Goal: Task Accomplishment & Management: Complete application form

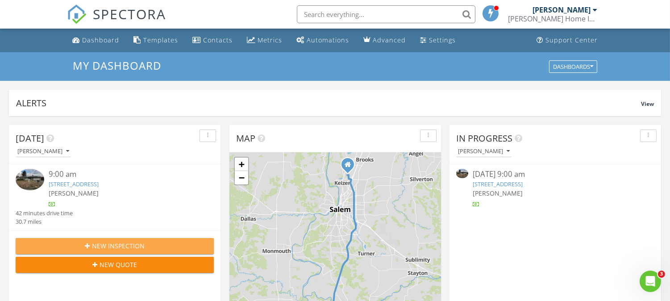
click at [110, 243] on span "New Inspection" at bounding box center [118, 245] width 53 height 9
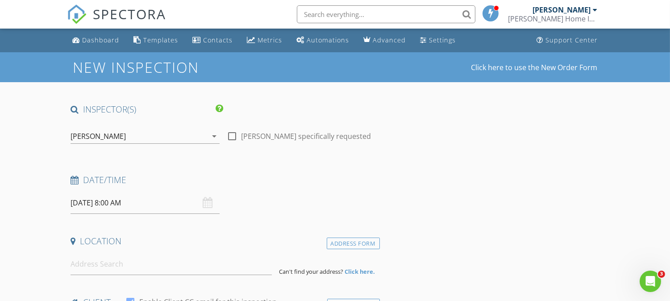
click at [232, 133] on div at bounding box center [232, 136] width 15 height 15
checkbox input "true"
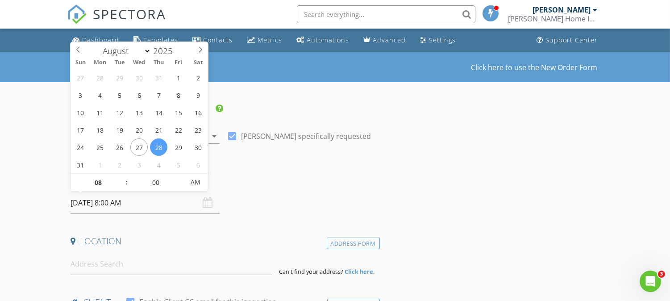
click at [155, 201] on input "08/28/2025 8:00 AM" at bounding box center [145, 203] width 149 height 22
type input "[DATE] 8:00 AM"
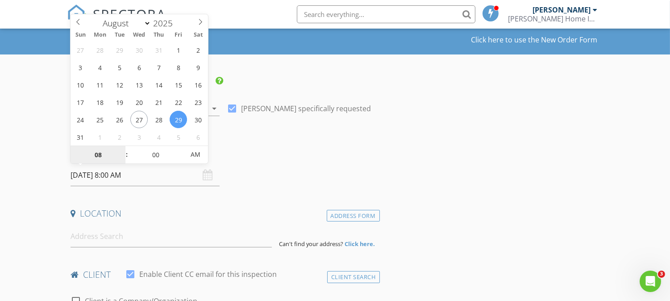
scroll to position [50, 0]
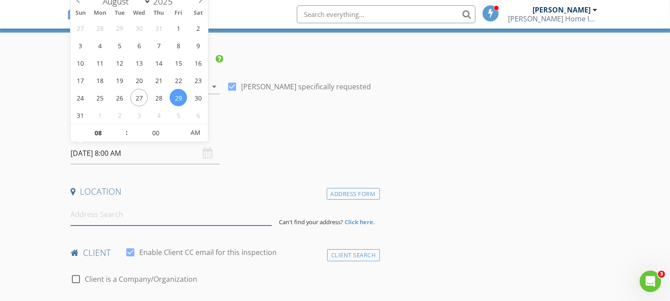
click at [139, 217] on input at bounding box center [171, 215] width 201 height 22
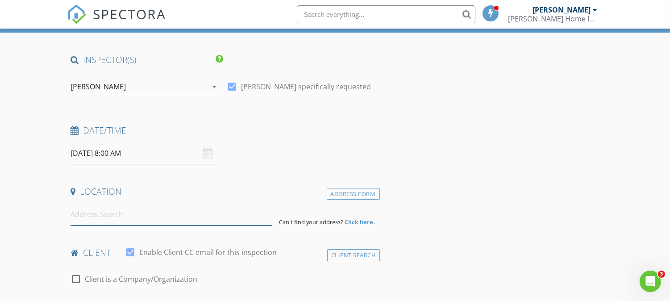
click at [135, 219] on input at bounding box center [171, 215] width 201 height 22
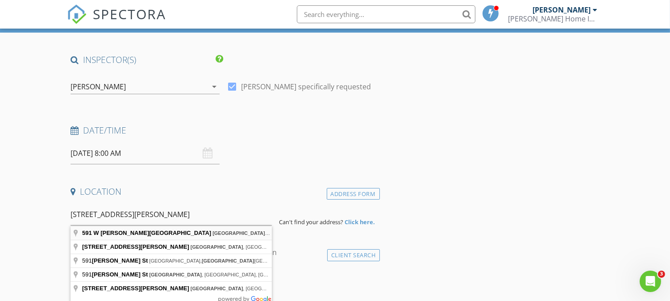
type input "591 W Sherman St, Lebanon, OR, USA"
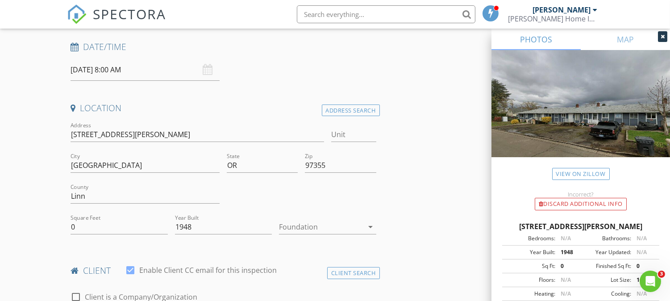
scroll to position [149, 0]
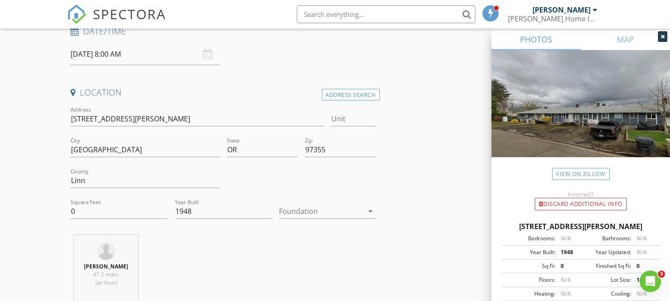
click at [314, 205] on div at bounding box center [321, 211] width 84 height 14
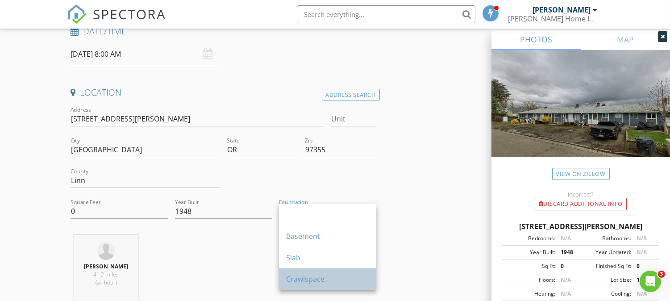
click at [302, 280] on div "Crawlspace" at bounding box center [327, 279] width 83 height 11
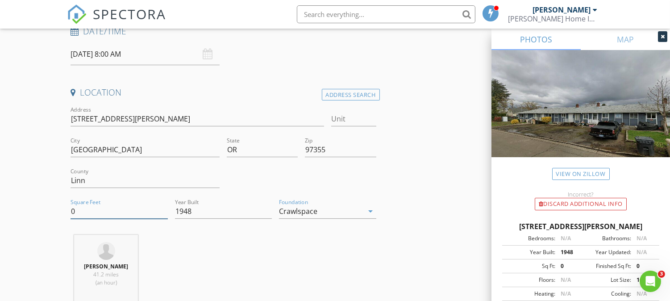
click at [113, 213] on input "0" at bounding box center [119, 211] width 97 height 15
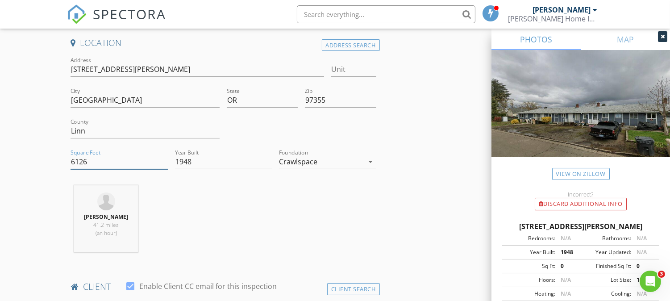
type input "6126"
click at [354, 69] on input "Unit" at bounding box center [353, 69] width 45 height 15
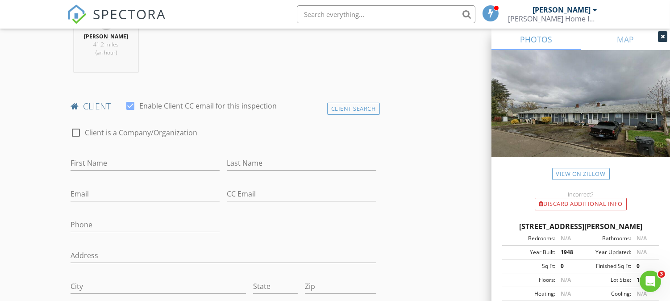
scroll to position [397, 0]
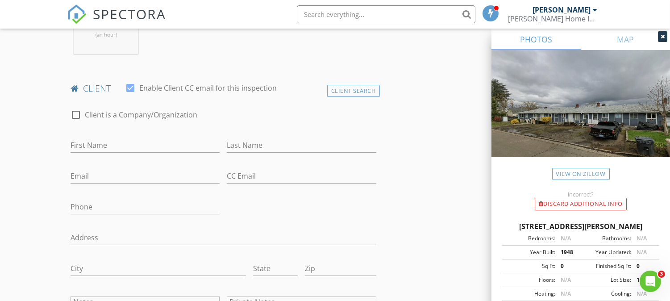
type input "multi"
click at [121, 146] on input "First Name" at bounding box center [145, 145] width 149 height 15
type input "Damian"
type input "Y"
type input "Lynch"
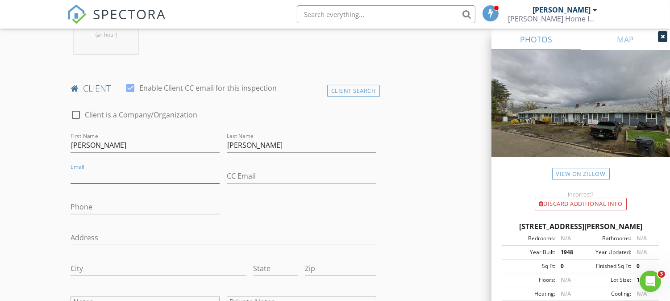
click at [100, 175] on input "Email" at bounding box center [145, 176] width 149 height 15
drag, startPoint x: 145, startPoint y: 177, endPoint x: 69, endPoint y: 176, distance: 75.9
click at [69, 176] on div "Email Lynchd@gmail.com" at bounding box center [145, 177] width 156 height 31
type input "Lynchd@gmail.com"
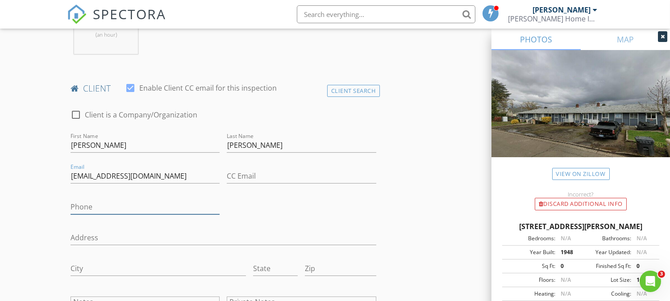
click at [96, 207] on input "Phone" at bounding box center [145, 207] width 149 height 15
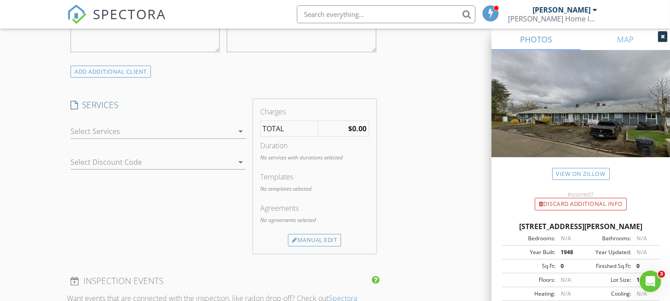
scroll to position [694, 0]
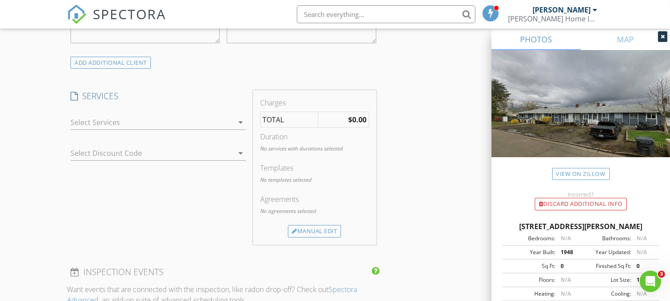
type input "530-798-8171"
click at [87, 122] on div at bounding box center [152, 122] width 163 height 14
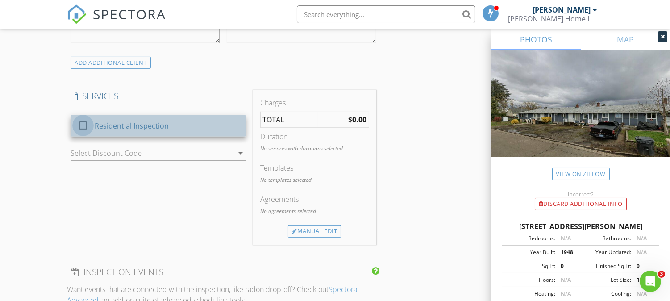
click at [83, 123] on div at bounding box center [82, 125] width 15 height 15
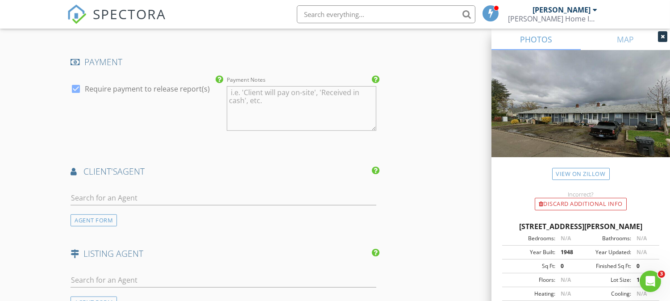
scroll to position [992, 0]
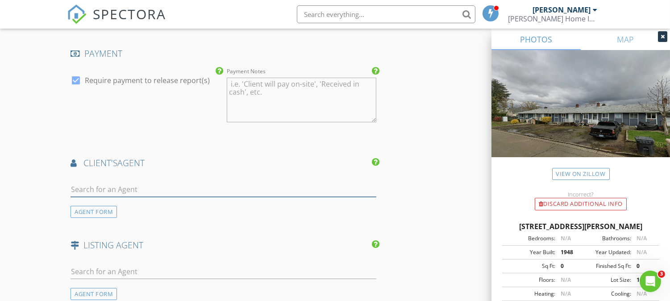
click at [112, 188] on input "text" at bounding box center [223, 189] width 305 height 15
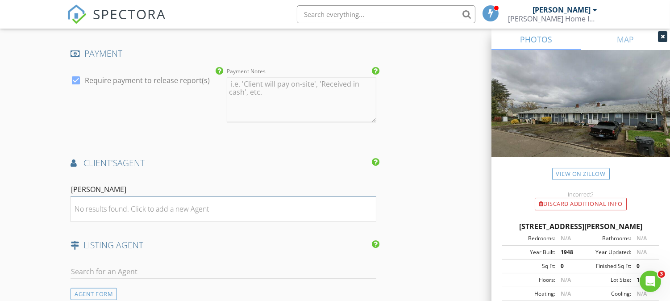
click at [108, 193] on input "Eric" at bounding box center [223, 189] width 305 height 15
type input "E"
click at [104, 209] on div "AGENT FORM" at bounding box center [94, 212] width 46 height 12
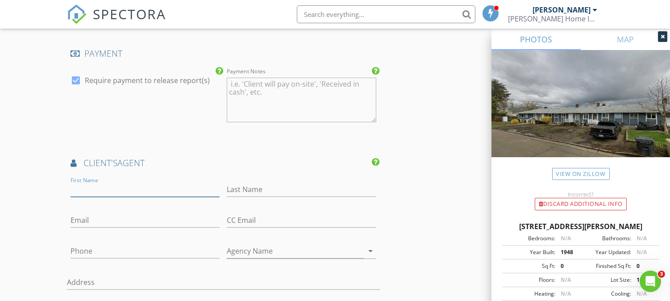
click at [116, 188] on input "First Name" at bounding box center [145, 189] width 149 height 15
type input "Eric"
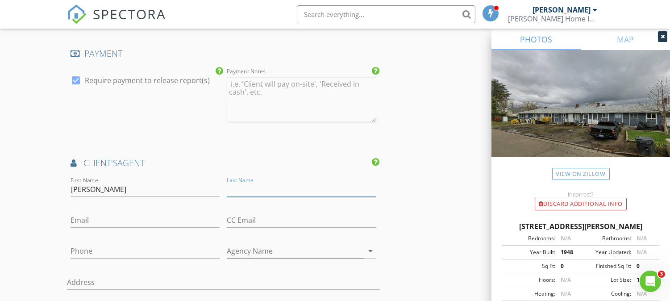
click at [271, 190] on input "Last Name" at bounding box center [301, 189] width 149 height 15
type input "Swanson"
click at [284, 255] on input "Agency Name" at bounding box center [295, 251] width 137 height 15
type input "SMI Realty"
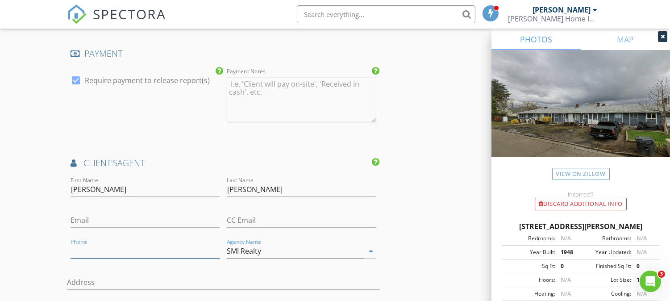
click at [108, 253] on input "Phone" at bounding box center [145, 251] width 149 height 15
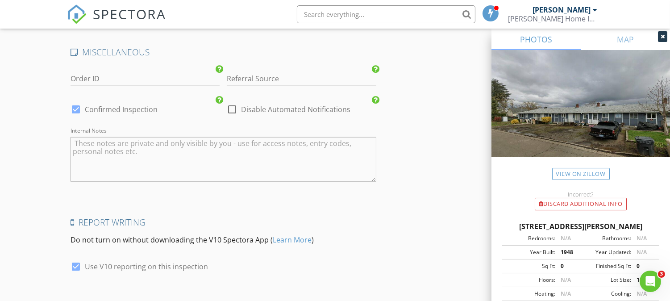
scroll to position [1586, 0]
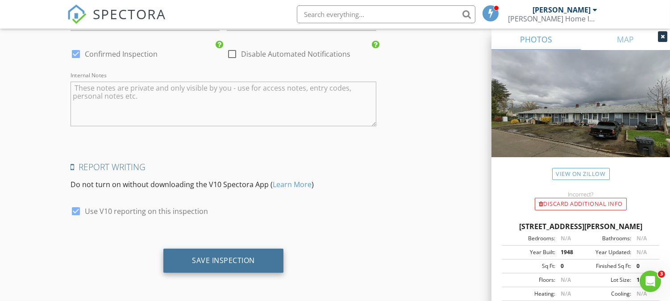
type input "541-990-3795"
click at [231, 259] on div "Save Inspection" at bounding box center [223, 260] width 63 height 9
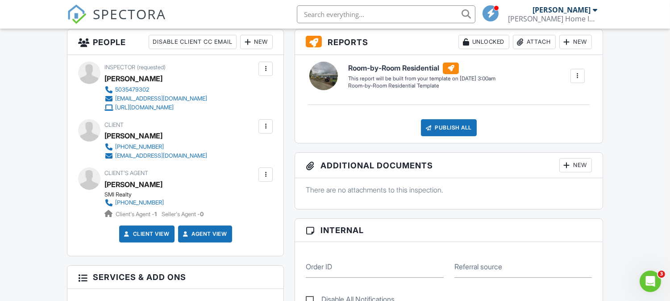
scroll to position [248, 0]
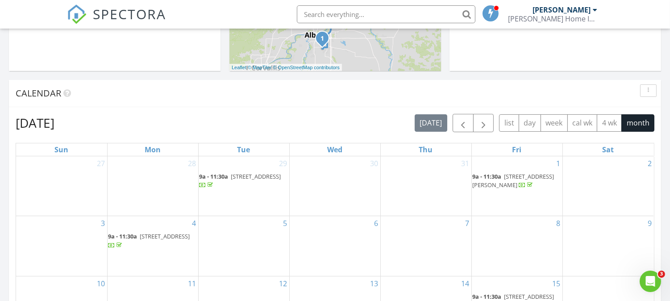
scroll to position [297, 0]
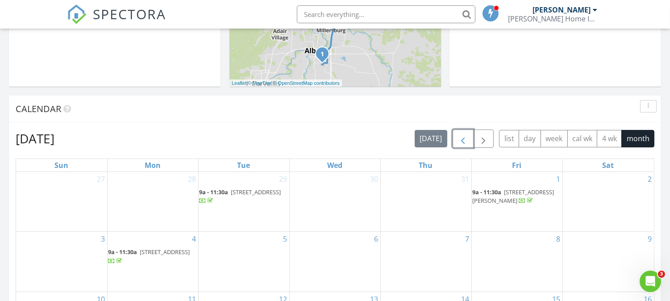
click at [464, 136] on span "button" at bounding box center [463, 139] width 11 height 11
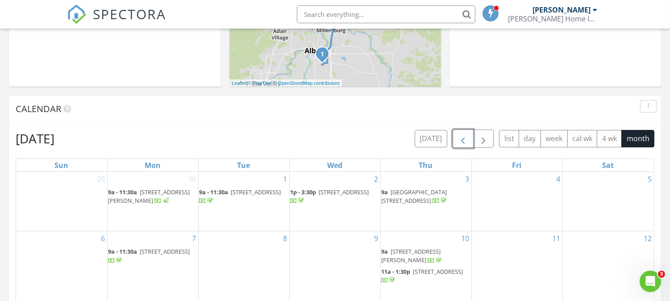
click at [462, 138] on span "button" at bounding box center [463, 139] width 11 height 11
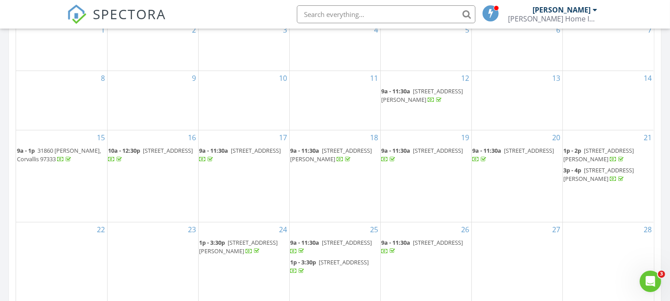
scroll to position [347, 0]
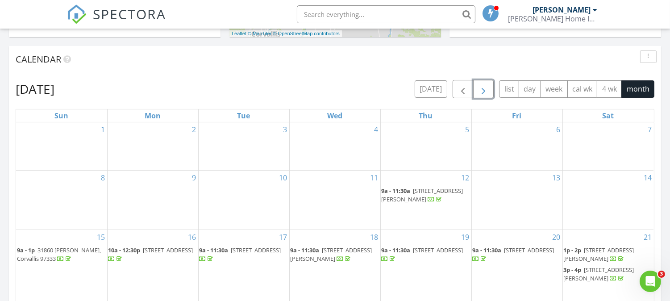
click at [481, 88] on span "button" at bounding box center [483, 89] width 11 height 11
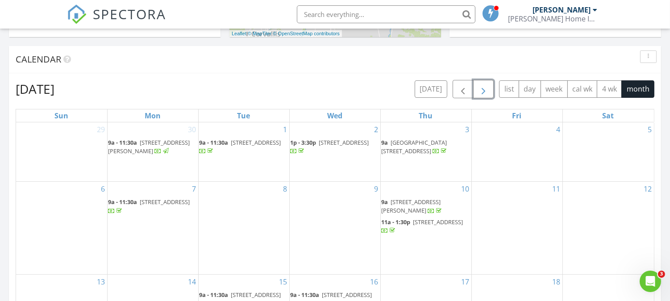
click at [481, 88] on span "button" at bounding box center [483, 89] width 11 height 11
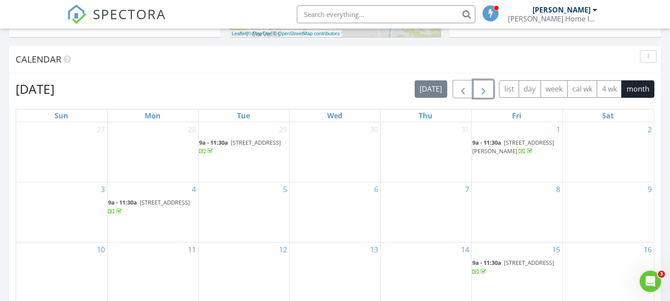
click at [481, 88] on span "button" at bounding box center [483, 89] width 11 height 11
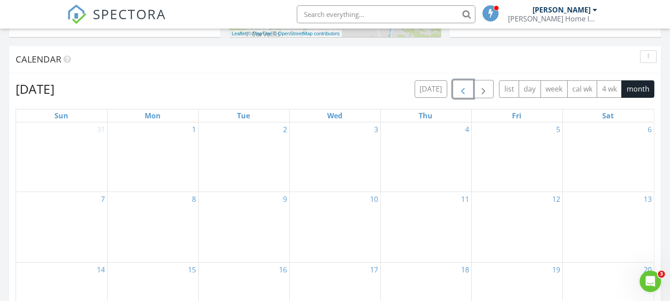
click at [462, 88] on span "button" at bounding box center [463, 89] width 11 height 11
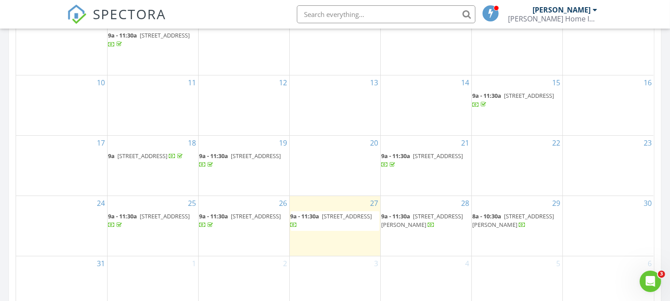
scroll to position [546, 0]
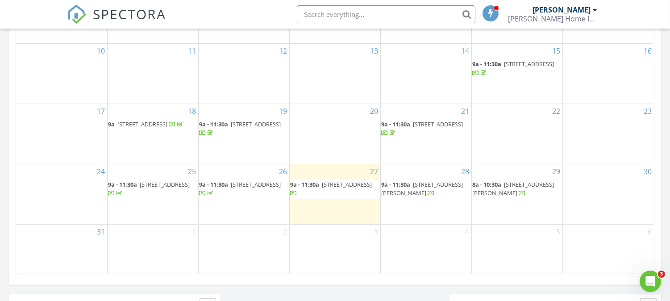
click at [526, 184] on span "591 W Sherman St multi, Lebanon 97355" at bounding box center [514, 188] width 82 height 17
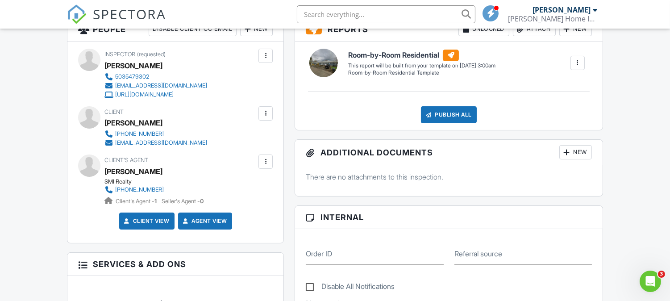
scroll to position [183, 0]
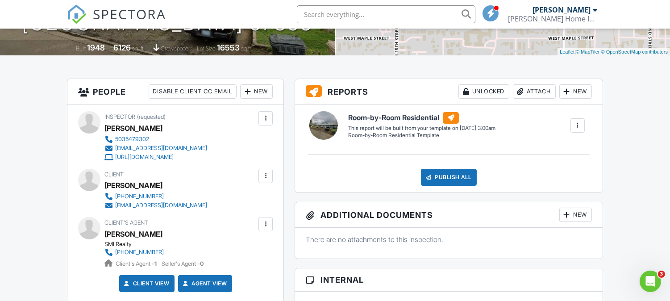
click at [579, 121] on div at bounding box center [577, 125] width 9 height 9
click at [568, 150] on div "Build Now" at bounding box center [559, 151] width 43 height 11
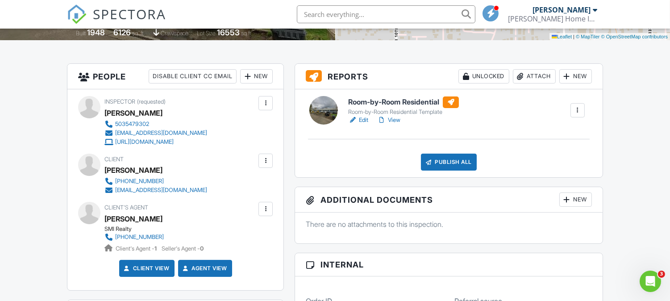
click at [394, 121] on link "View" at bounding box center [388, 120] width 23 height 9
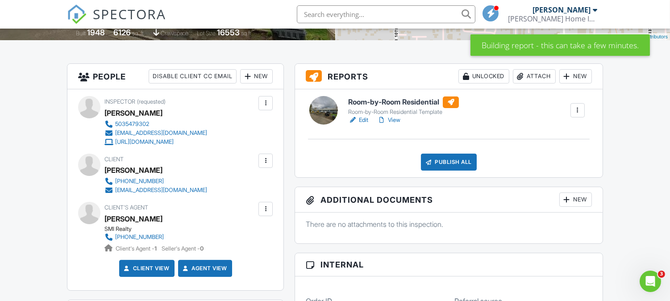
click at [362, 120] on link "Edit" at bounding box center [358, 120] width 20 height 9
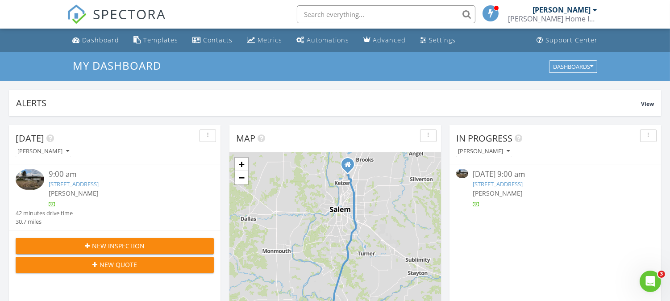
click at [137, 245] on span "New Inspection" at bounding box center [118, 245] width 53 height 9
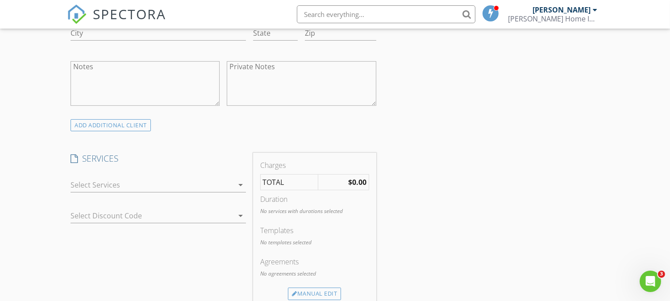
scroll to position [434, 0]
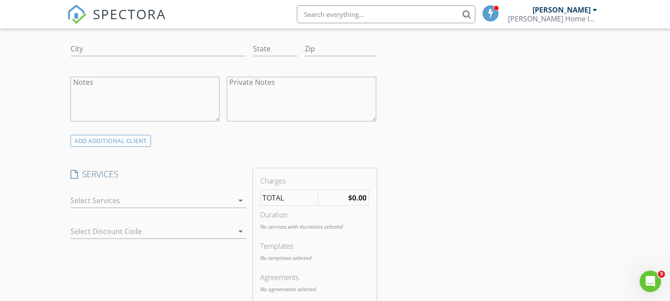
click at [113, 196] on div at bounding box center [152, 200] width 163 height 14
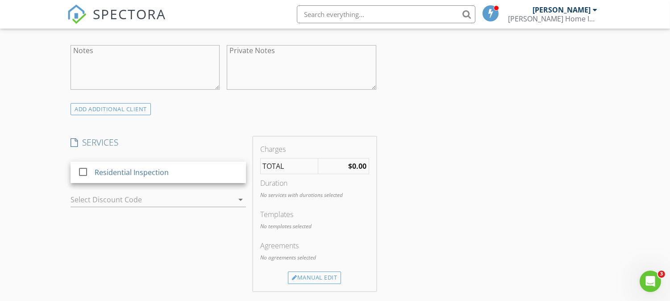
scroll to position [483, 0]
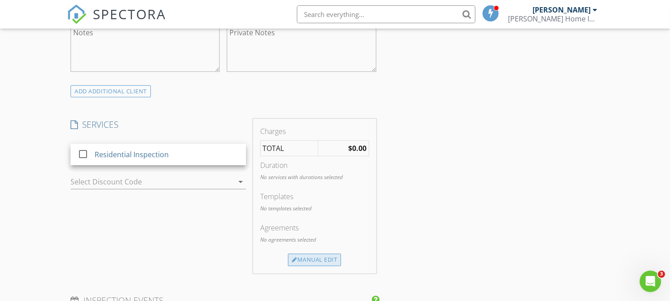
click at [310, 260] on div "Manual Edit" at bounding box center [314, 260] width 53 height 13
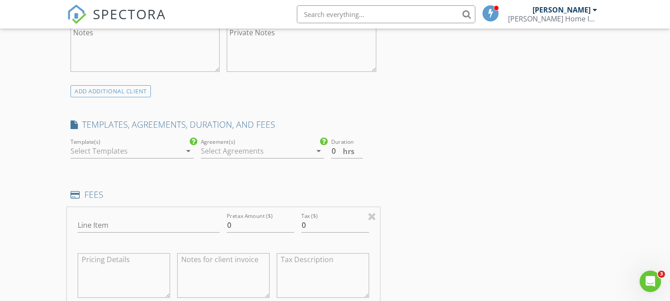
click at [185, 149] on icon "arrow_drop_down" at bounding box center [188, 151] width 11 height 11
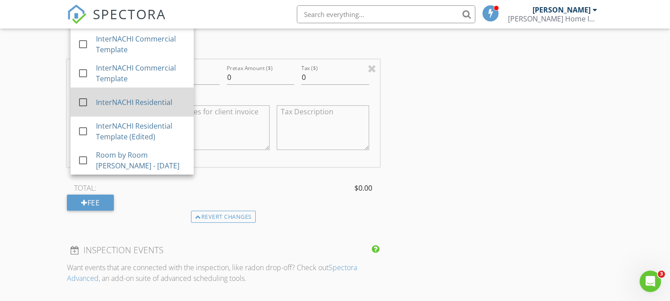
scroll to position [681, 0]
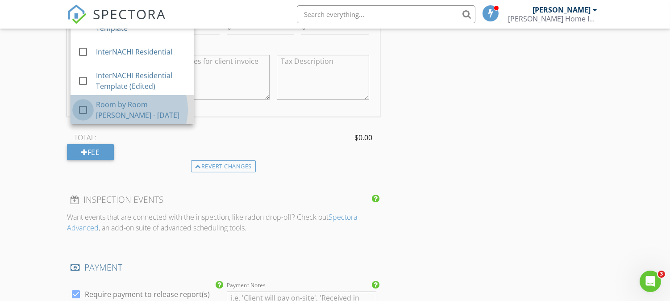
click at [85, 108] on div at bounding box center [82, 109] width 15 height 15
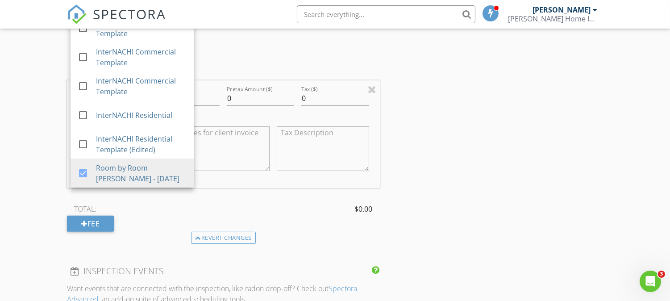
scroll to position [632, 0]
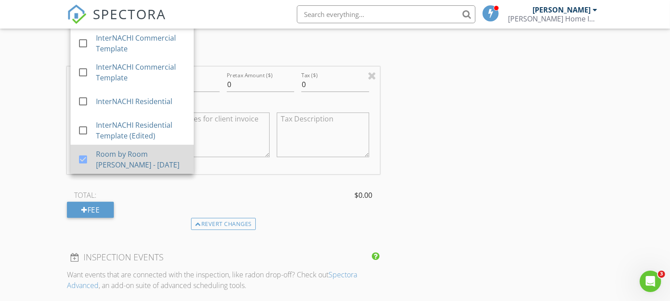
click at [85, 160] on div at bounding box center [82, 159] width 15 height 15
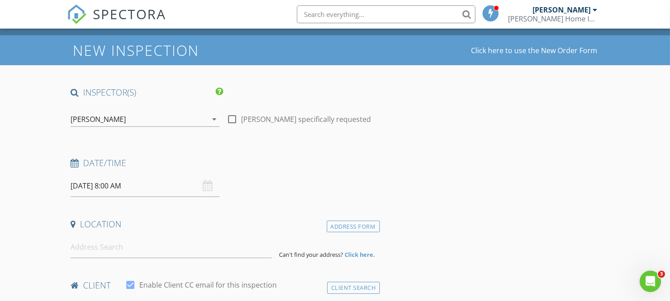
scroll to position [0, 0]
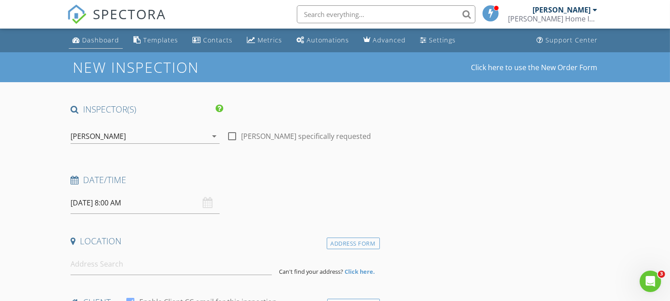
click at [96, 38] on div "Dashboard" at bounding box center [100, 40] width 37 height 8
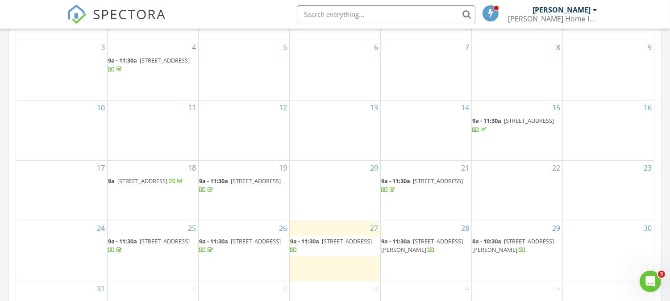
scroll to position [595, 0]
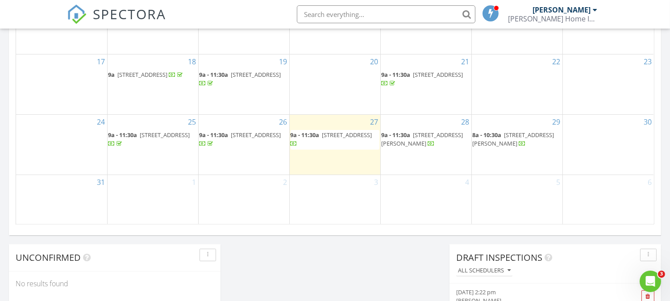
click at [518, 135] on span "[STREET_ADDRESS][PERSON_NAME]" at bounding box center [514, 139] width 82 height 17
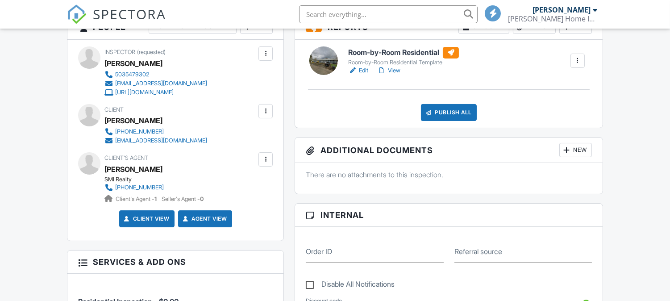
click at [264, 158] on div at bounding box center [265, 159] width 9 height 9
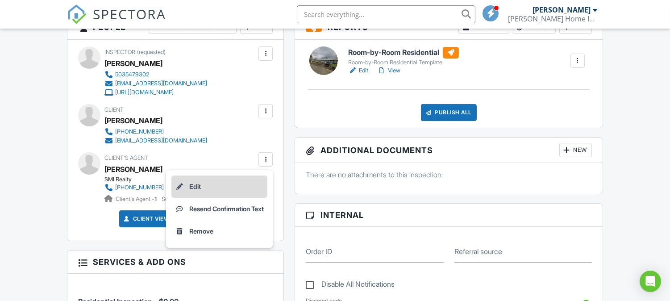
click at [188, 184] on li "Edit" at bounding box center [219, 186] width 96 height 22
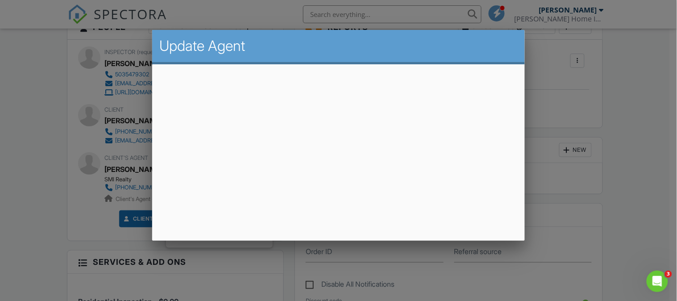
click at [462, 273] on div at bounding box center [338, 143] width 677 height 376
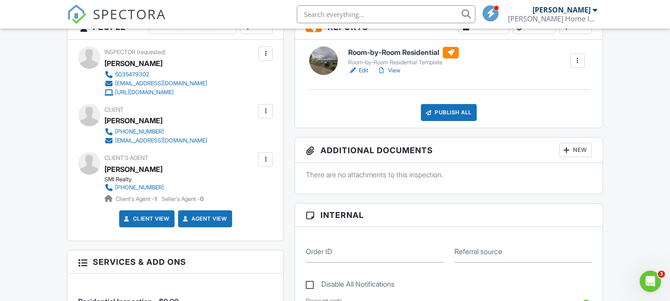
click at [265, 157] on div at bounding box center [265, 159] width 9 height 9
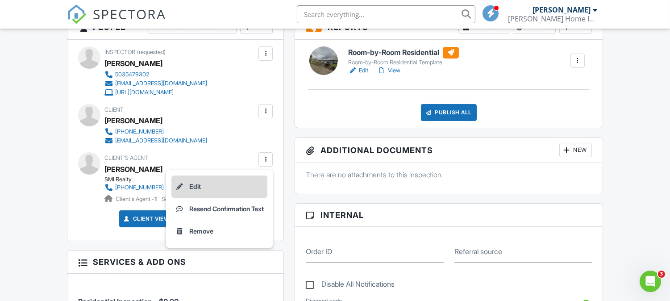
click at [188, 184] on li "Edit" at bounding box center [219, 186] width 96 height 22
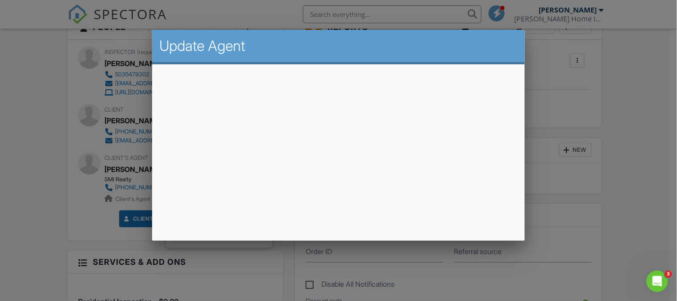
click at [646, 94] on div at bounding box center [338, 143] width 677 height 376
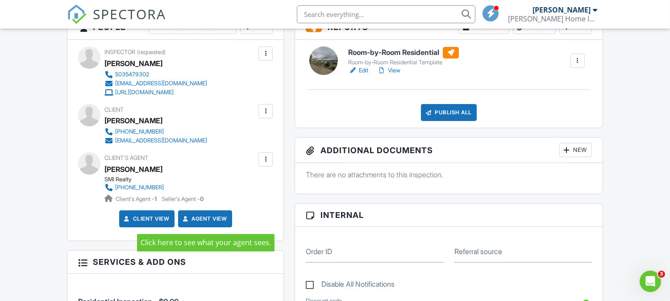
click at [221, 217] on link "Agent View" at bounding box center [204, 218] width 46 height 9
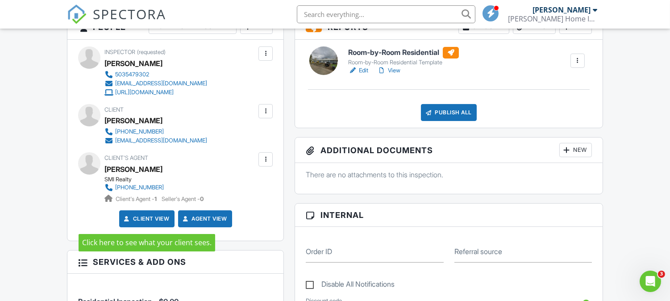
click at [154, 218] on link "Client View" at bounding box center [145, 218] width 47 height 9
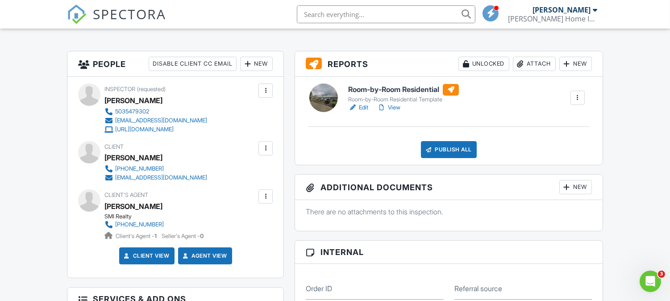
scroll to position [248, 0]
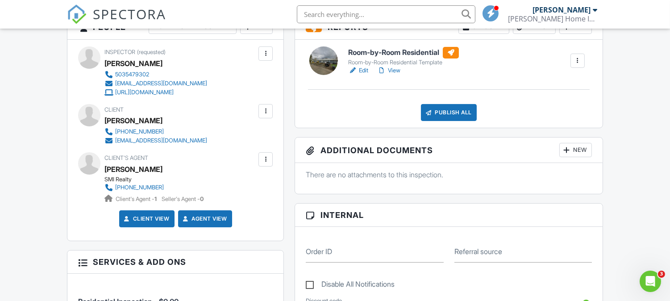
click at [265, 159] on div at bounding box center [265, 159] width 9 height 9
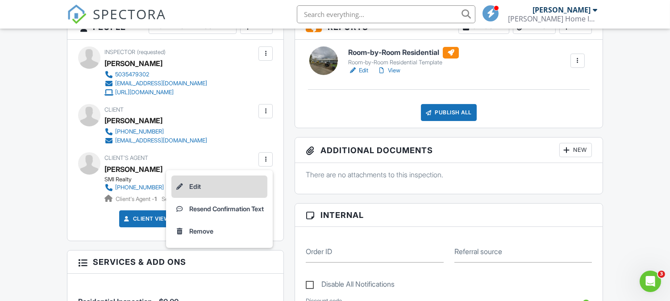
click at [191, 185] on li "Edit" at bounding box center [219, 186] width 96 height 22
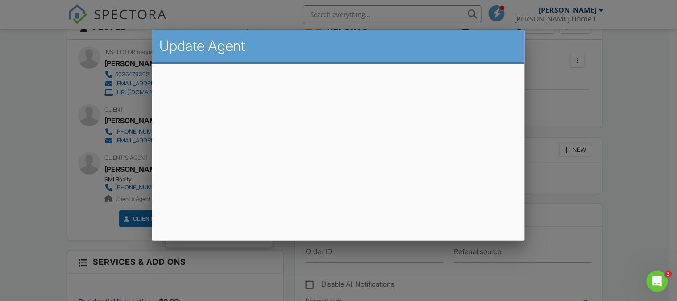
click at [639, 67] on div at bounding box center [338, 143] width 677 height 376
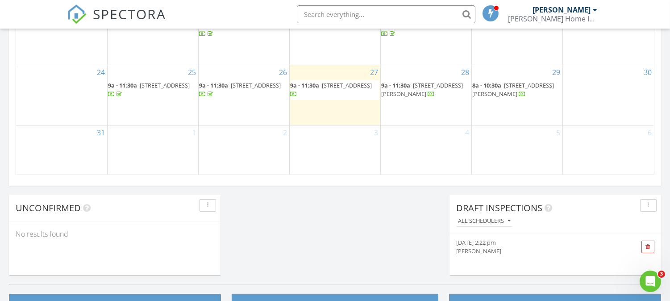
click at [331, 86] on span "1209 38th Ave SE, Albany 97322" at bounding box center [347, 85] width 50 height 8
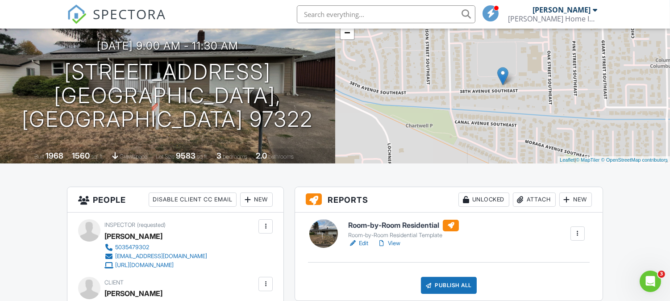
scroll to position [99, 0]
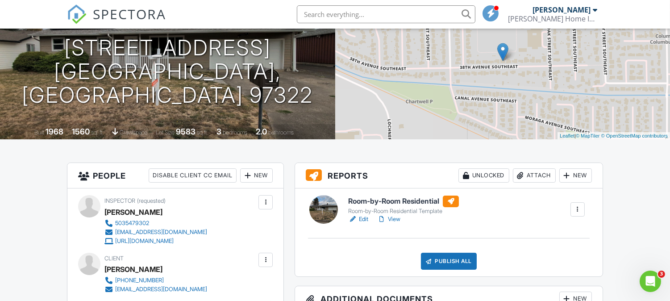
click at [396, 200] on h6 "Room-by-Room Residential" at bounding box center [403, 202] width 111 height 12
